Goal: Information Seeking & Learning: Learn about a topic

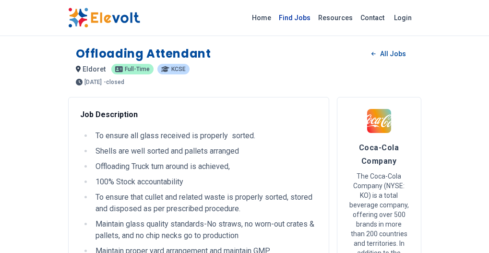
click at [314, 18] on link "Find Jobs" at bounding box center [294, 17] width 39 height 15
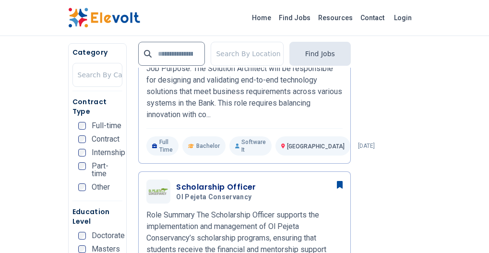
scroll to position [480, 0]
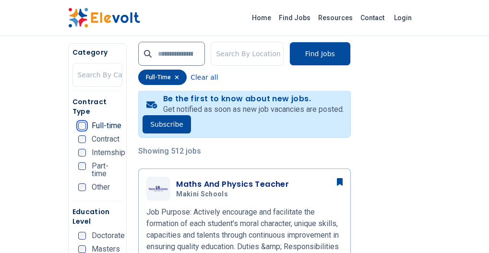
scroll to position [336, 0]
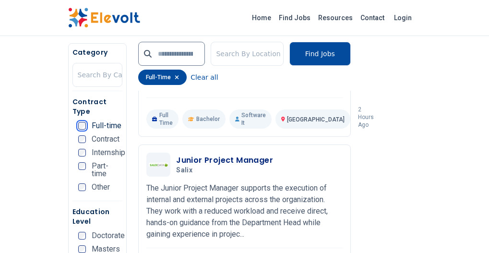
scroll to position [1200, 0]
